Goal: Check status: Check status

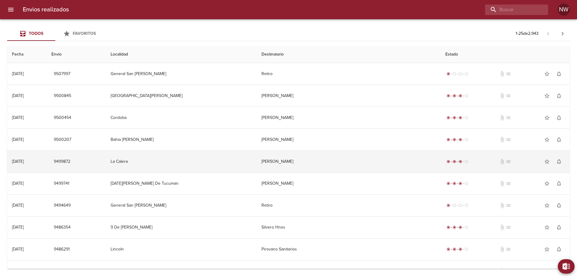
click at [369, 172] on td "[PERSON_NAME]" at bounding box center [349, 162] width 184 height 22
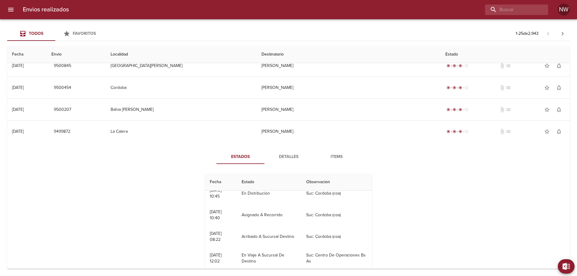
scroll to position [30, 0]
click at [300, 161] on span "Detalles" at bounding box center [288, 157] width 41 height 8
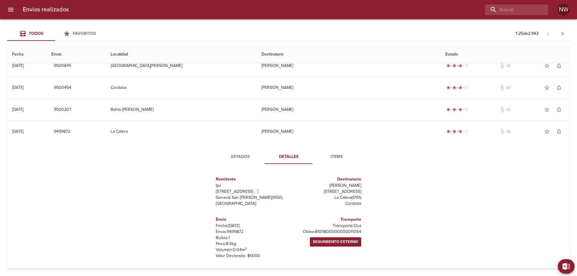
scroll to position [26, 0]
drag, startPoint x: 357, startPoint y: 238, endPoint x: 298, endPoint y: 238, distance: 58.3
click at [298, 237] on div "Transporte Transporte: Oca [PERSON_NAME]: 8109800000000011054 Seguimiento Exter…" at bounding box center [325, 238] width 75 height 52
copy p "8109800000000011054"
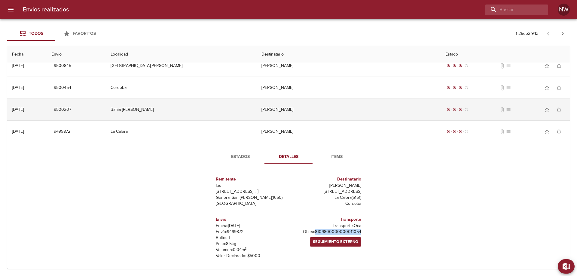
click at [301, 117] on td "[PERSON_NAME]" at bounding box center [349, 110] width 184 height 22
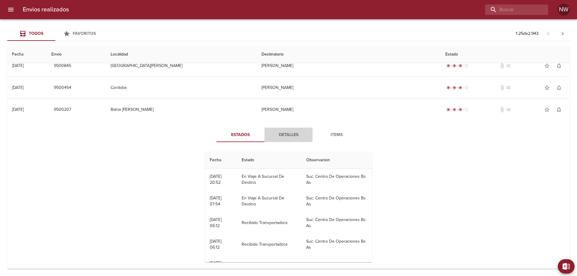
click at [285, 137] on span "Detalles" at bounding box center [288, 135] width 41 height 8
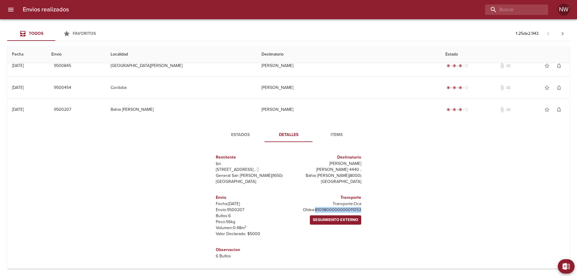
drag, startPoint x: 362, startPoint y: 235, endPoint x: 297, endPoint y: 227, distance: 65.6
click at [297, 230] on div "Remitente Ips [STREET_ADDRESS][PERSON_NAME] Destinatario [PERSON_NAME] [PERSON_…" at bounding box center [289, 207] width 166 height 120
copy p "[PERSON_NAME]: 8109800000000011053"
click at [342, 213] on p "[PERSON_NAME]: 8109800000000011053" at bounding box center [326, 210] width 70 height 6
drag, startPoint x: 358, startPoint y: 232, endPoint x: 300, endPoint y: 235, distance: 57.5
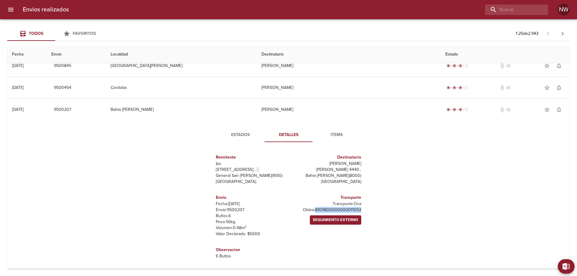
click at [299, 235] on div "Transporte Transporte: Oca [PERSON_NAME]: 8109800000000011053 Seguimiento Exter…" at bounding box center [325, 216] width 75 height 52
copy p "8109800000000011053"
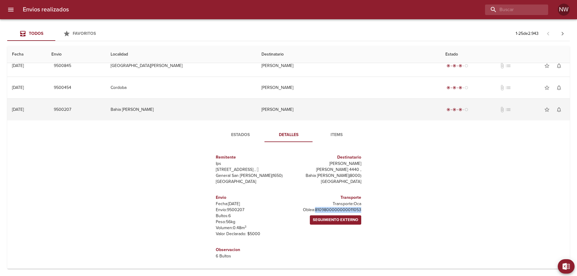
click at [321, 116] on td "[PERSON_NAME]" at bounding box center [349, 110] width 184 height 22
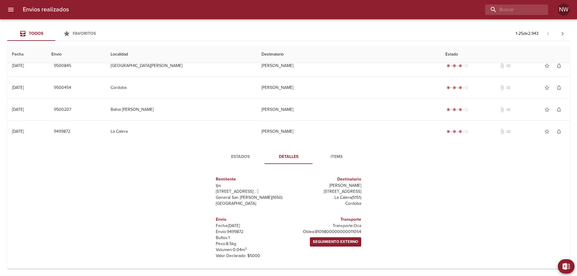
scroll to position [60, 0]
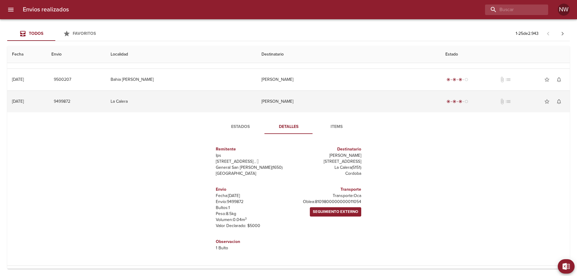
click at [312, 110] on td "[PERSON_NAME]" at bounding box center [349, 102] width 184 height 22
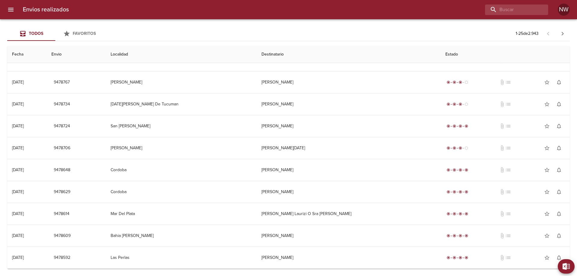
scroll to position [364, 0]
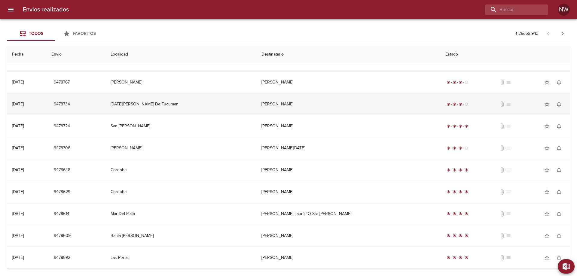
click at [325, 100] on td "[PERSON_NAME]" at bounding box center [349, 104] width 184 height 22
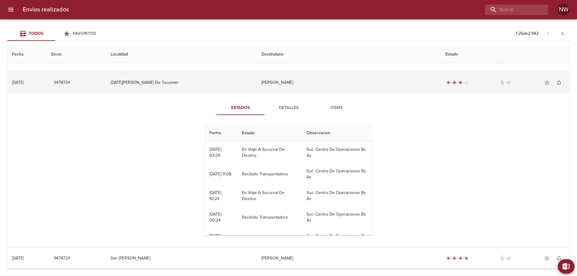
click at [325, 93] on td "[PERSON_NAME]" at bounding box center [349, 83] width 184 height 22
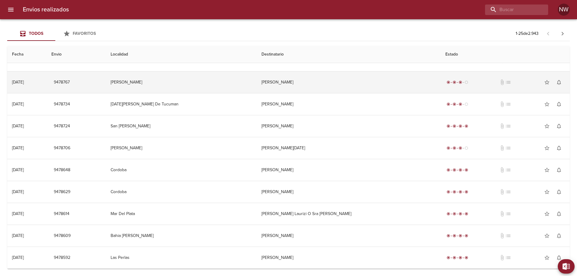
click at [327, 77] on td "[PERSON_NAME]" at bounding box center [349, 83] width 184 height 22
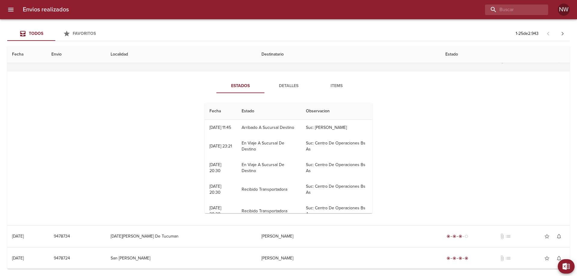
click at [313, 72] on td "[PERSON_NAME]" at bounding box center [349, 61] width 184 height 22
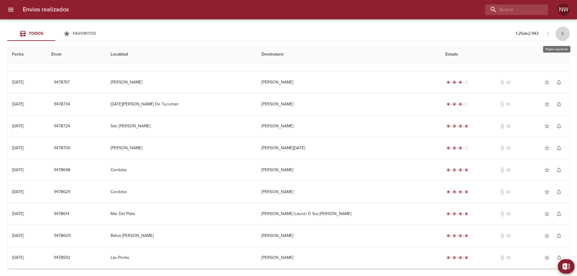
click at [563, 35] on icon "button" at bounding box center [562, 33] width 7 height 7
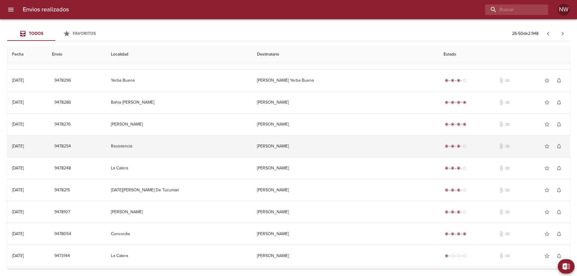
scroll to position [120, 0]
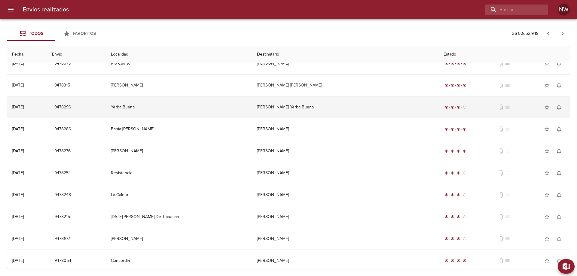
click at [367, 112] on td "[PERSON_NAME] Yerba Buena" at bounding box center [345, 107] width 187 height 22
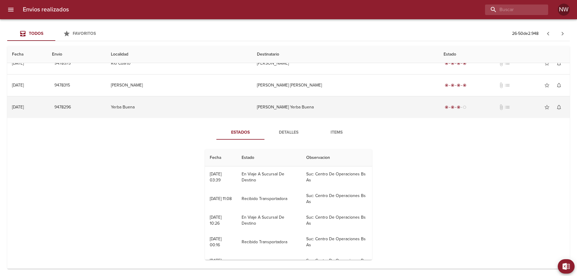
click at [384, 111] on td "[PERSON_NAME] Yerba Buena" at bounding box center [345, 107] width 187 height 22
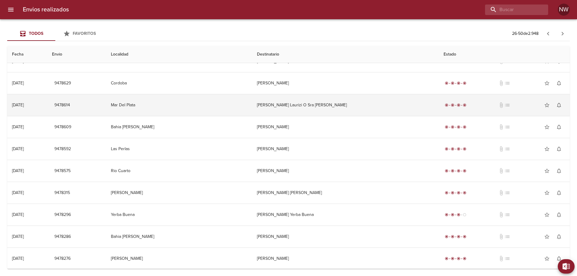
scroll to position [0, 0]
